Goal: Task Accomplishment & Management: Use online tool/utility

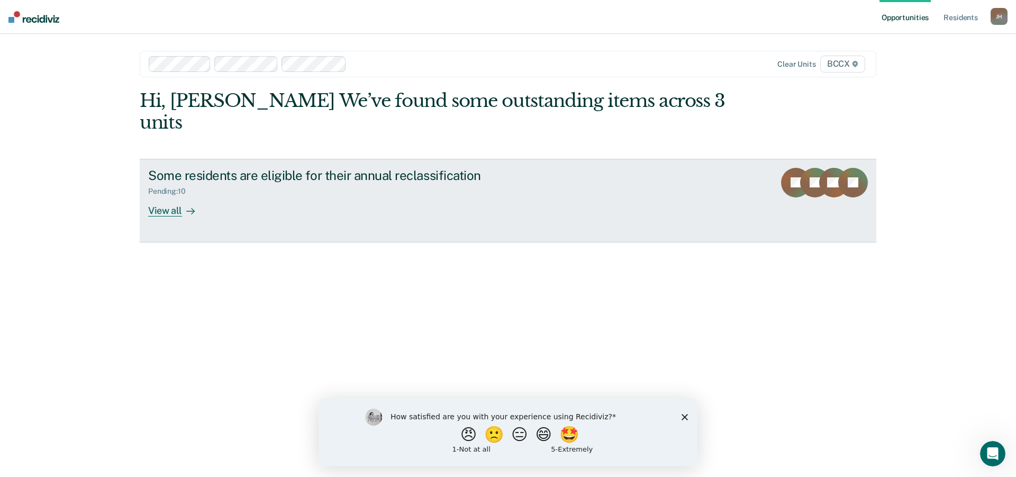
click at [175, 196] on div "View all" at bounding box center [177, 206] width 59 height 21
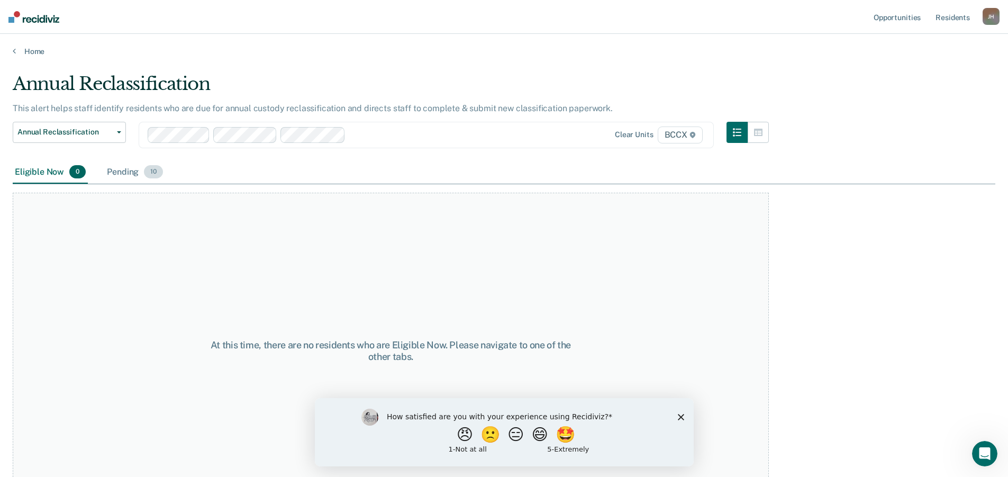
click at [125, 170] on div "Pending 10" at bounding box center [135, 172] width 60 height 23
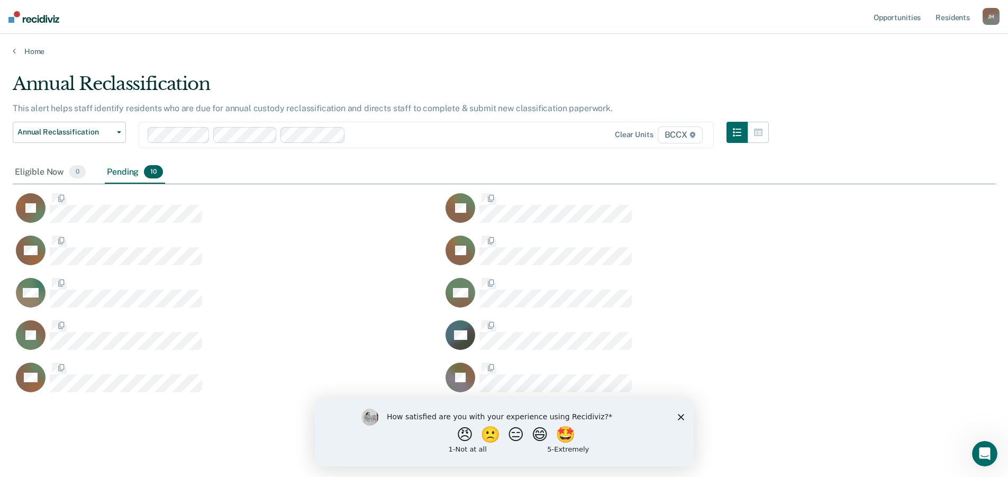
scroll to position [321, 974]
click at [172, 431] on div "Annual Reclassification This alert helps staff identify residents who are due f…" at bounding box center [504, 254] width 982 height 362
